Goal: Feedback & Contribution: Leave review/rating

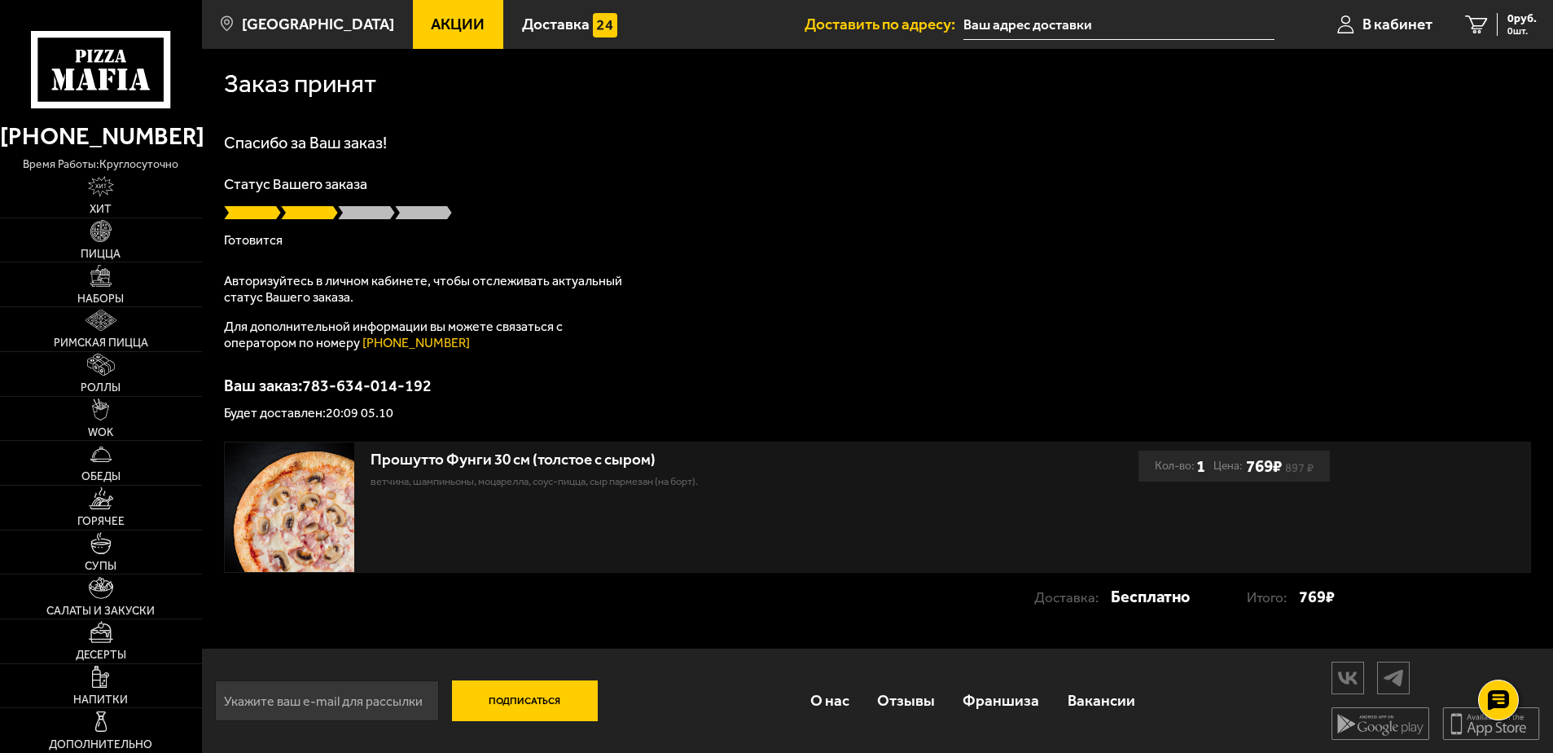
click at [370, 215] on span at bounding box center [366, 212] width 57 height 16
click at [917, 703] on link "Отзывы" at bounding box center [906, 700] width 86 height 53
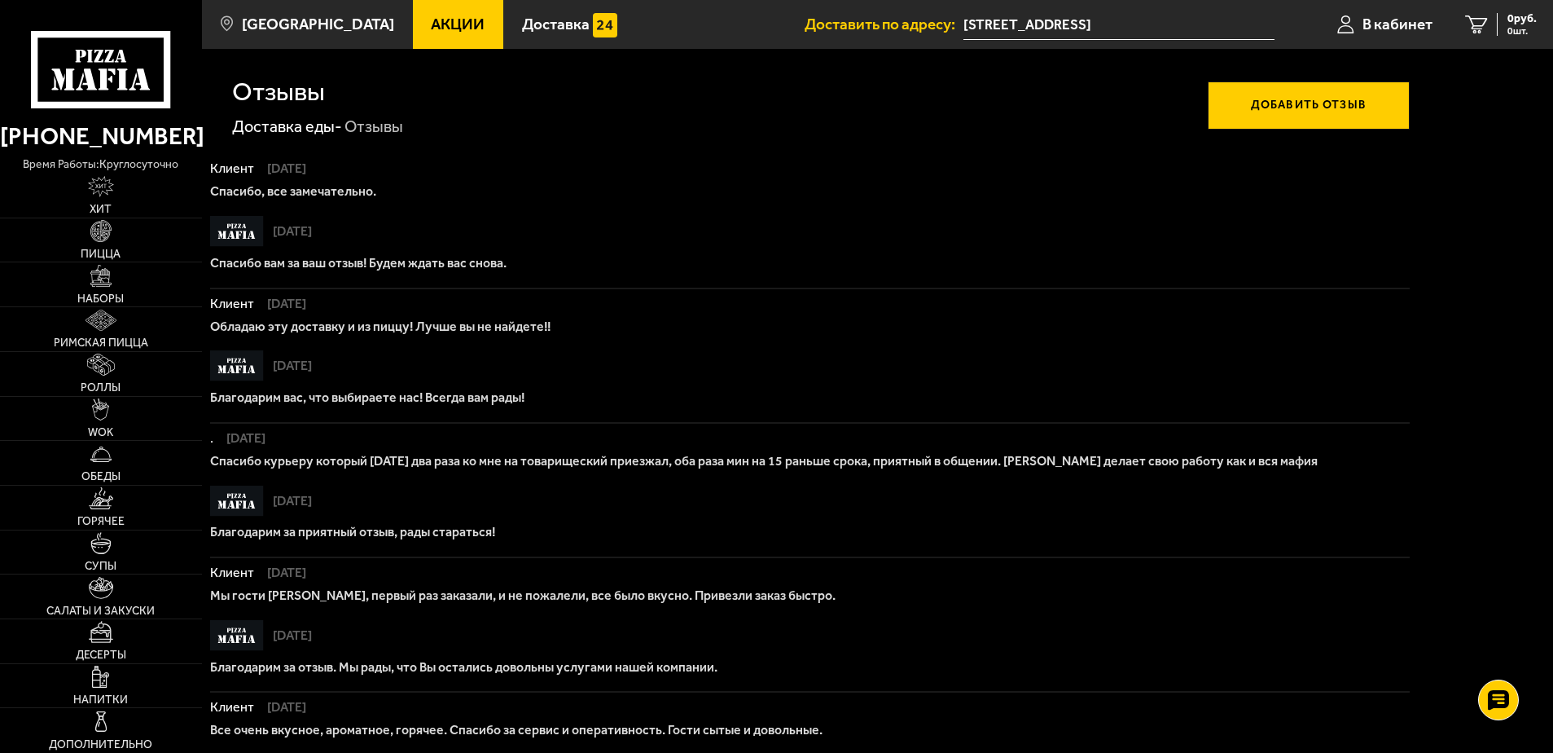
click at [1294, 103] on button "Добавить отзыв" at bounding box center [1309, 105] width 202 height 49
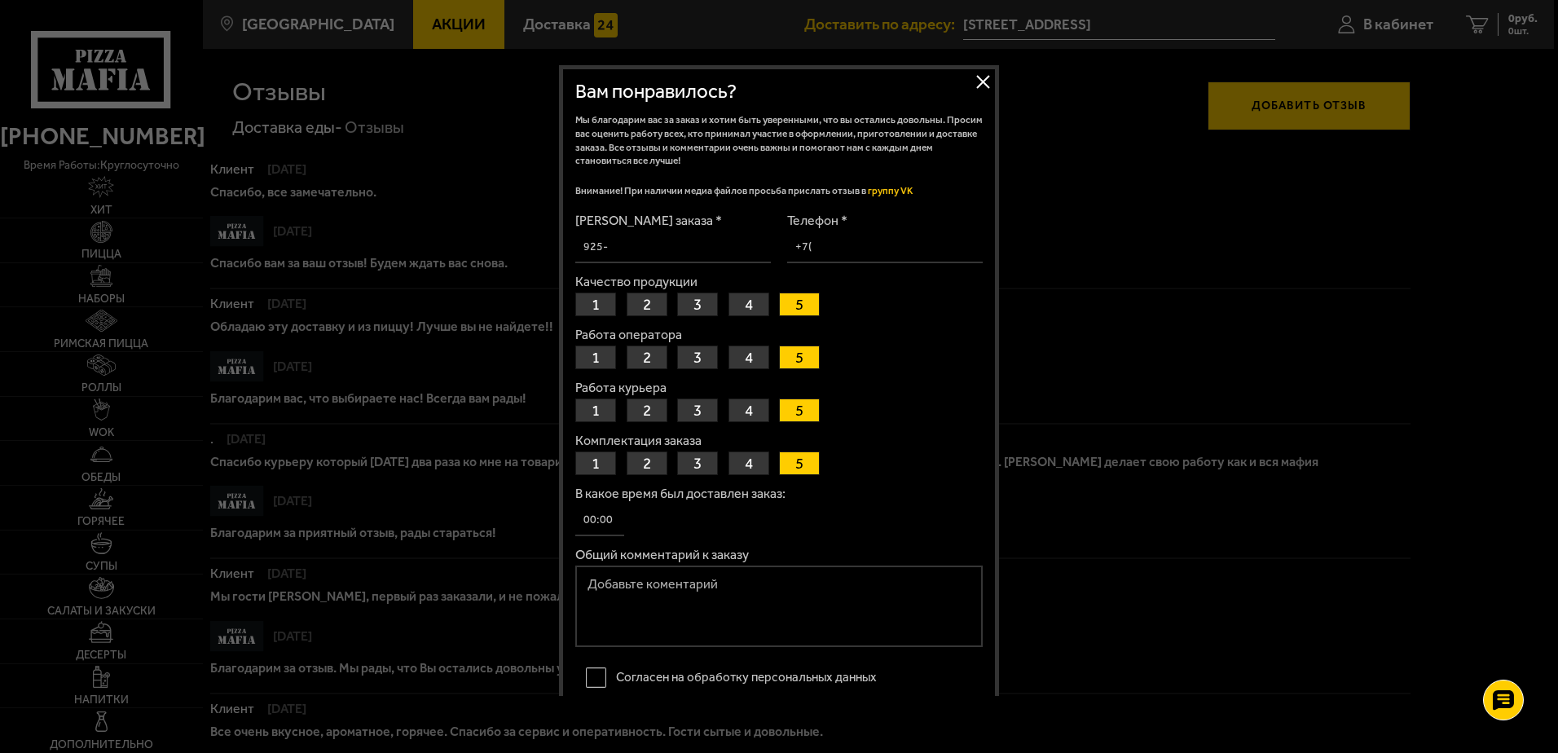
click at [978, 77] on button "Закрыть" at bounding box center [982, 81] width 24 height 24
